Goal: Navigation & Orientation: Find specific page/section

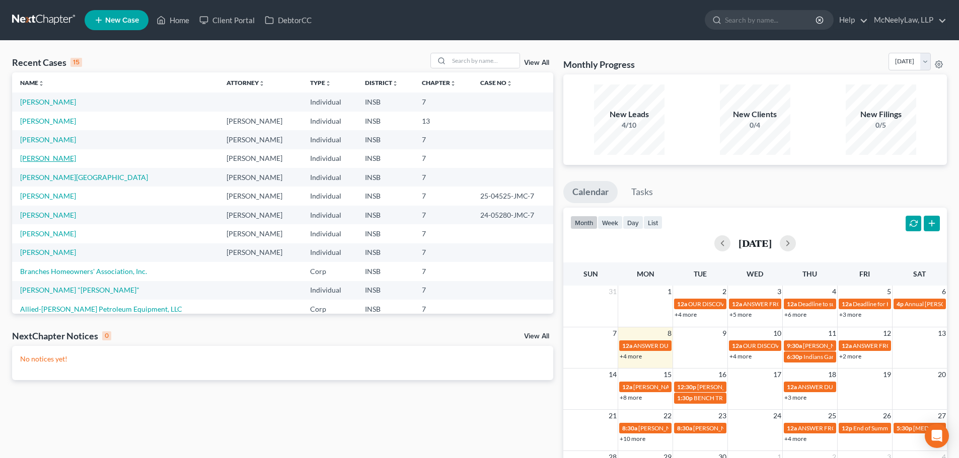
click at [52, 158] on link "[PERSON_NAME]" at bounding box center [48, 158] width 56 height 9
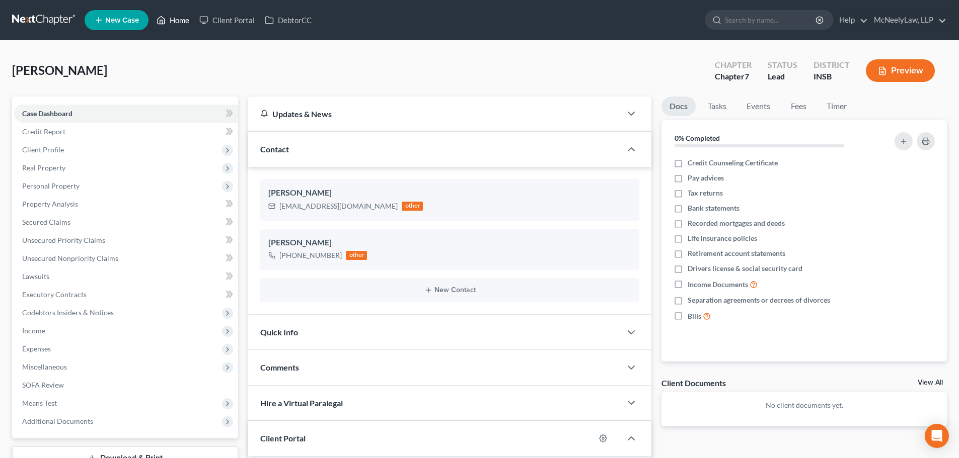
click at [177, 13] on link "Home" at bounding box center [172, 20] width 43 height 18
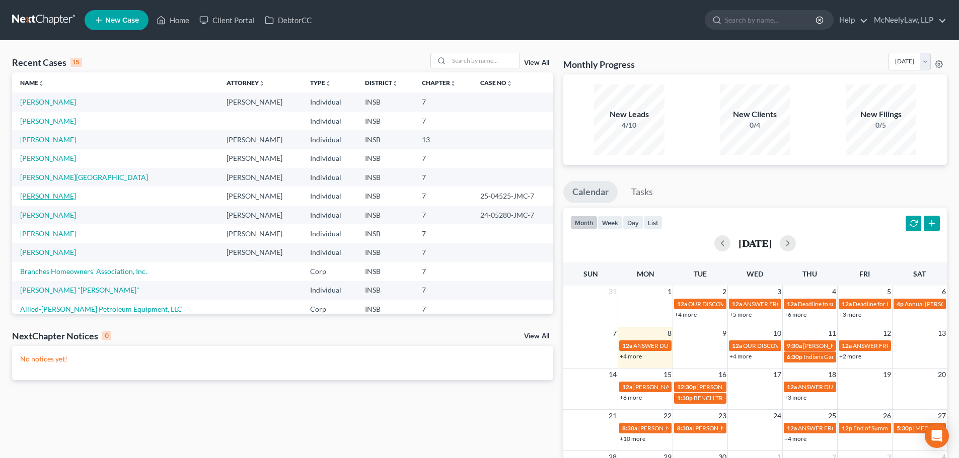
click at [59, 194] on link "[PERSON_NAME]" at bounding box center [48, 196] width 56 height 9
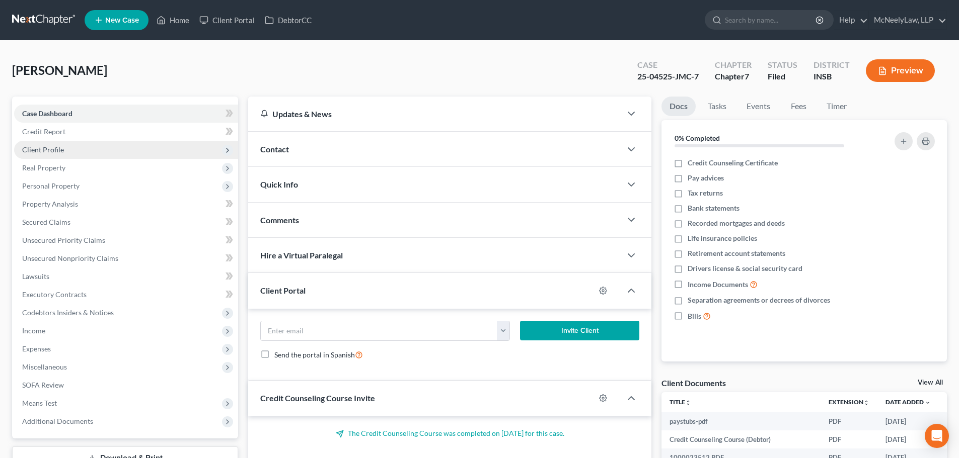
click at [72, 141] on span "Client Profile" at bounding box center [126, 150] width 224 height 18
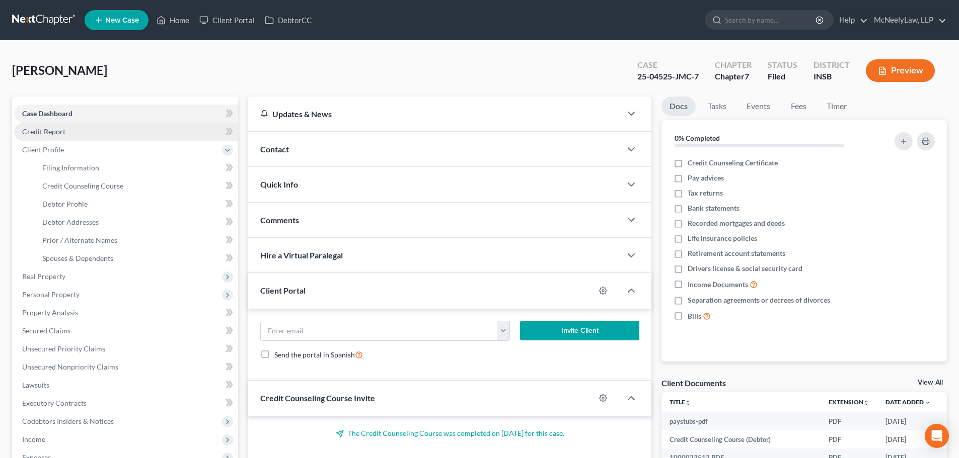
click at [76, 133] on link "Credit Report" at bounding box center [126, 132] width 224 height 18
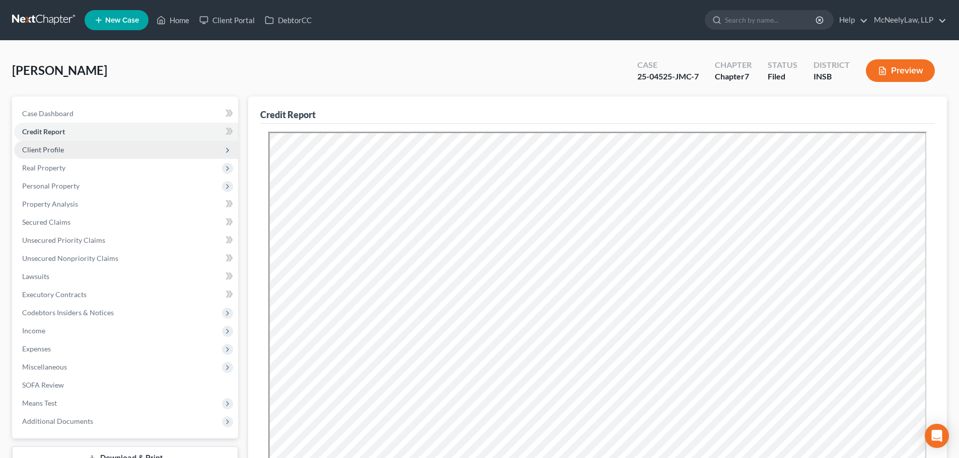
click at [63, 162] on span "Real Property" at bounding box center [126, 168] width 224 height 18
click at [61, 152] on span "Client Profile" at bounding box center [43, 149] width 42 height 9
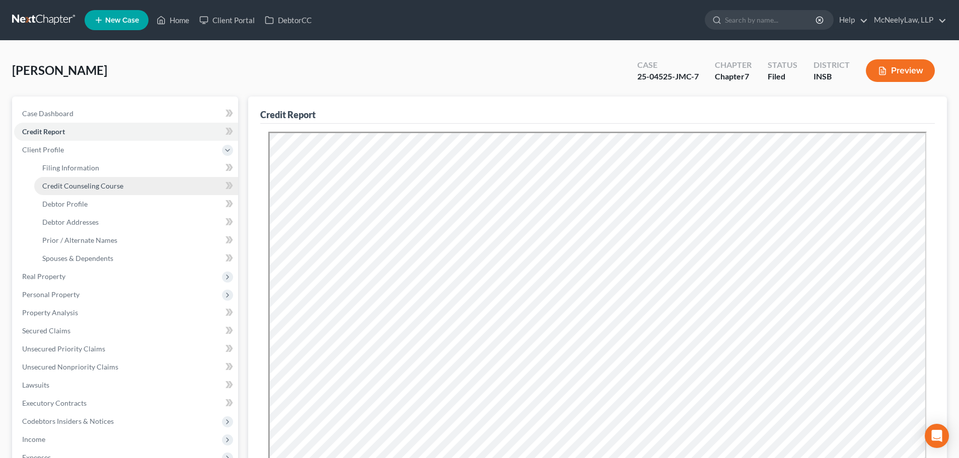
click at [77, 189] on span "Credit Counseling Course" at bounding box center [82, 186] width 81 height 9
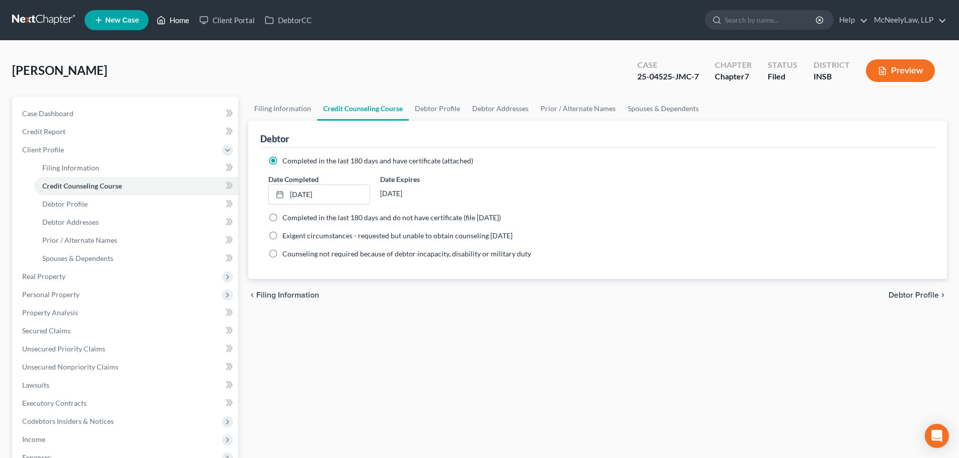
click at [179, 20] on link "Home" at bounding box center [172, 20] width 43 height 18
